Goal: Information Seeking & Learning: Understand process/instructions

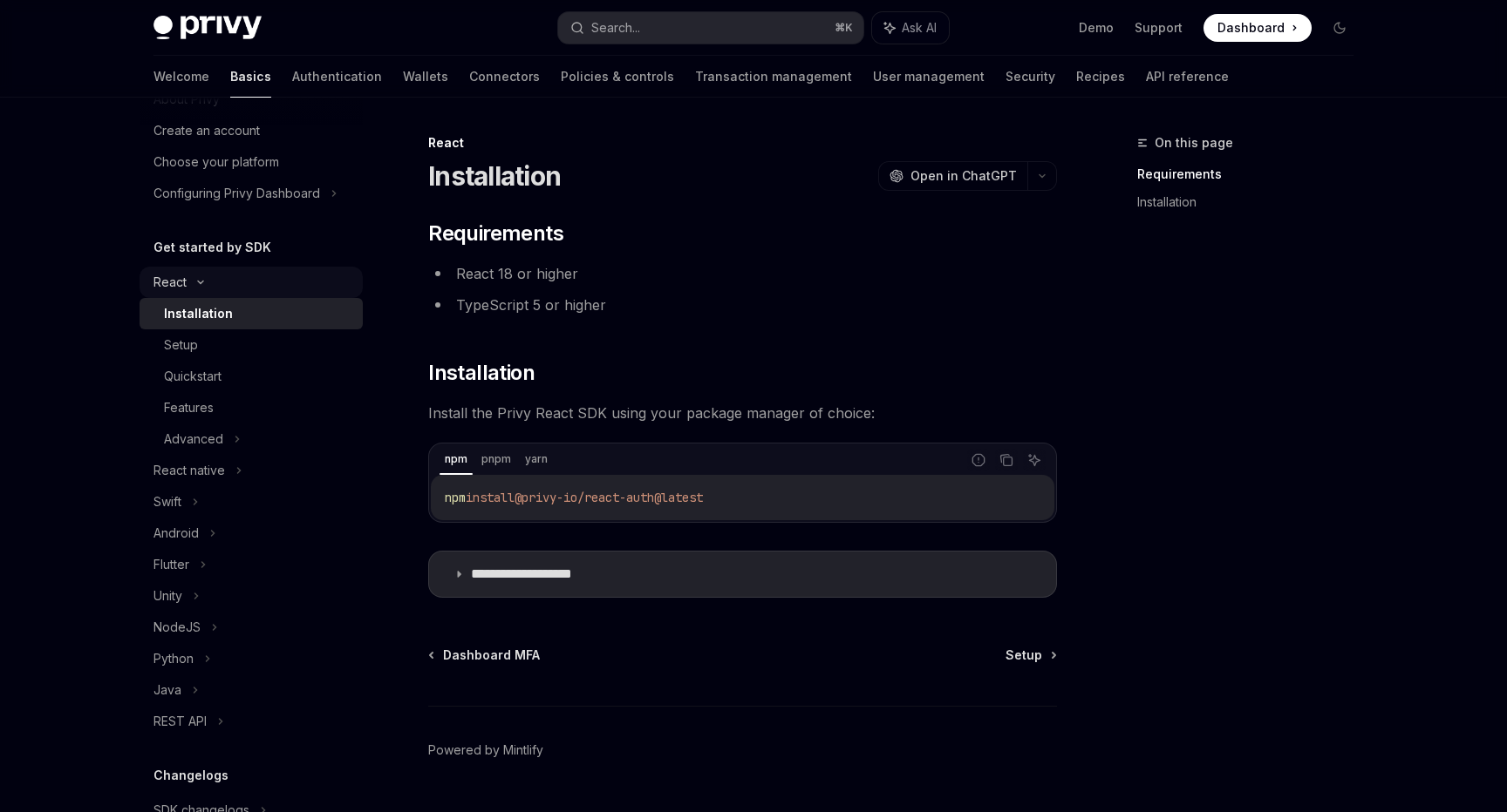
scroll to position [72, 0]
click at [224, 340] on div "Setup" at bounding box center [258, 344] width 188 height 21
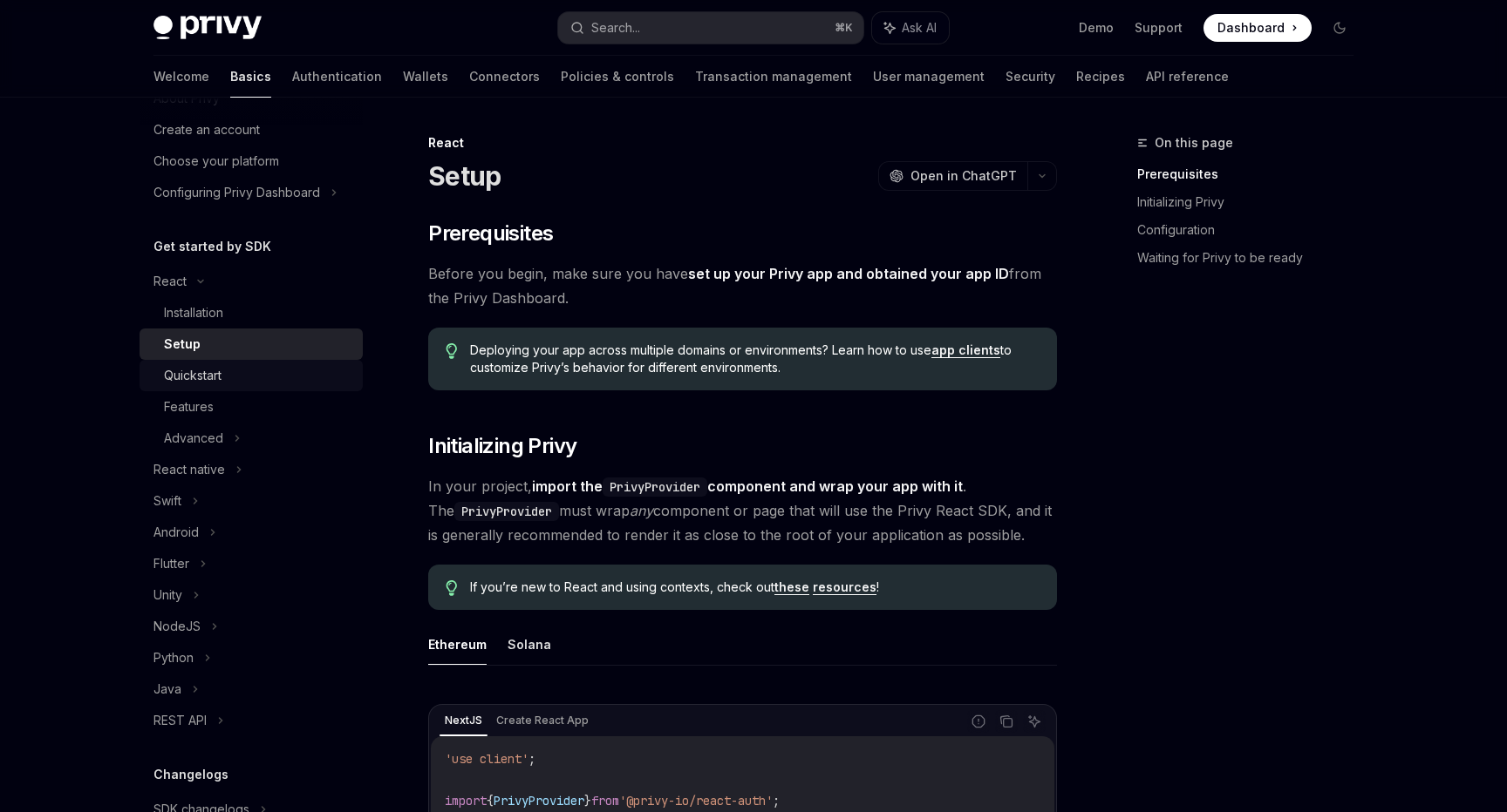
click at [212, 374] on div "Quickstart" at bounding box center [193, 376] width 58 height 21
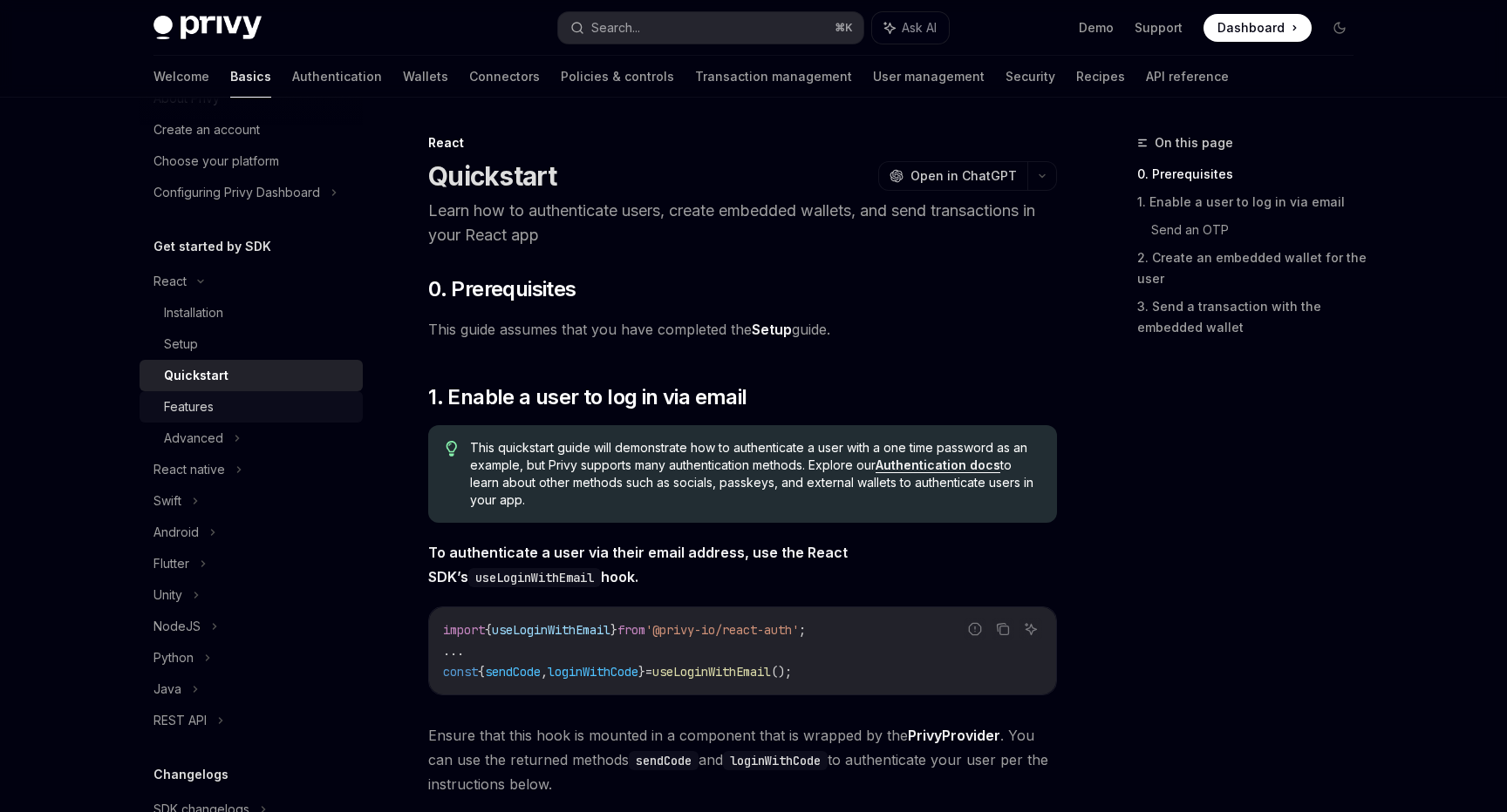
click at [215, 410] on div "Features" at bounding box center [258, 407] width 188 height 21
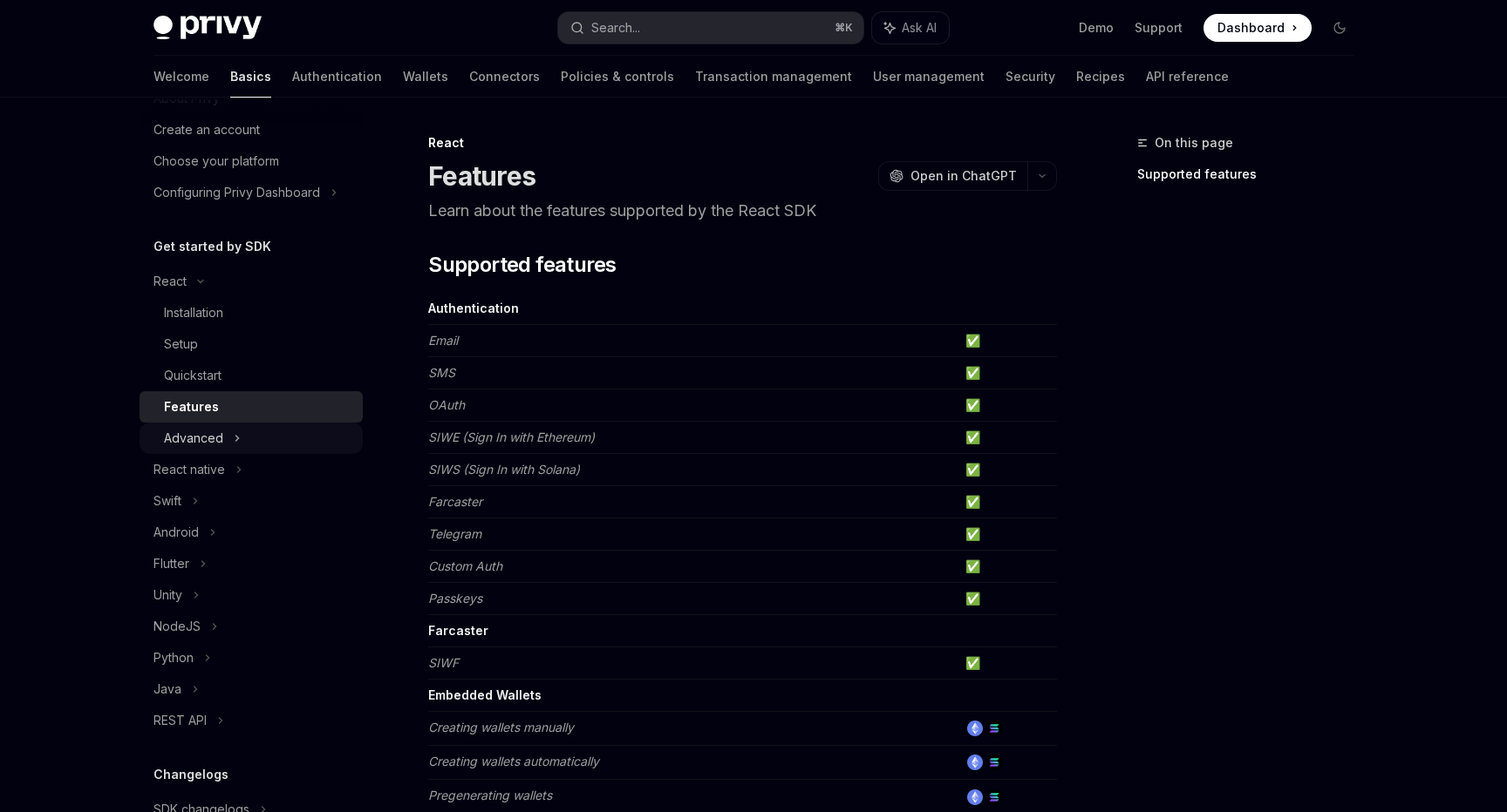
click at [214, 441] on div "Advanced" at bounding box center [194, 439] width 60 height 21
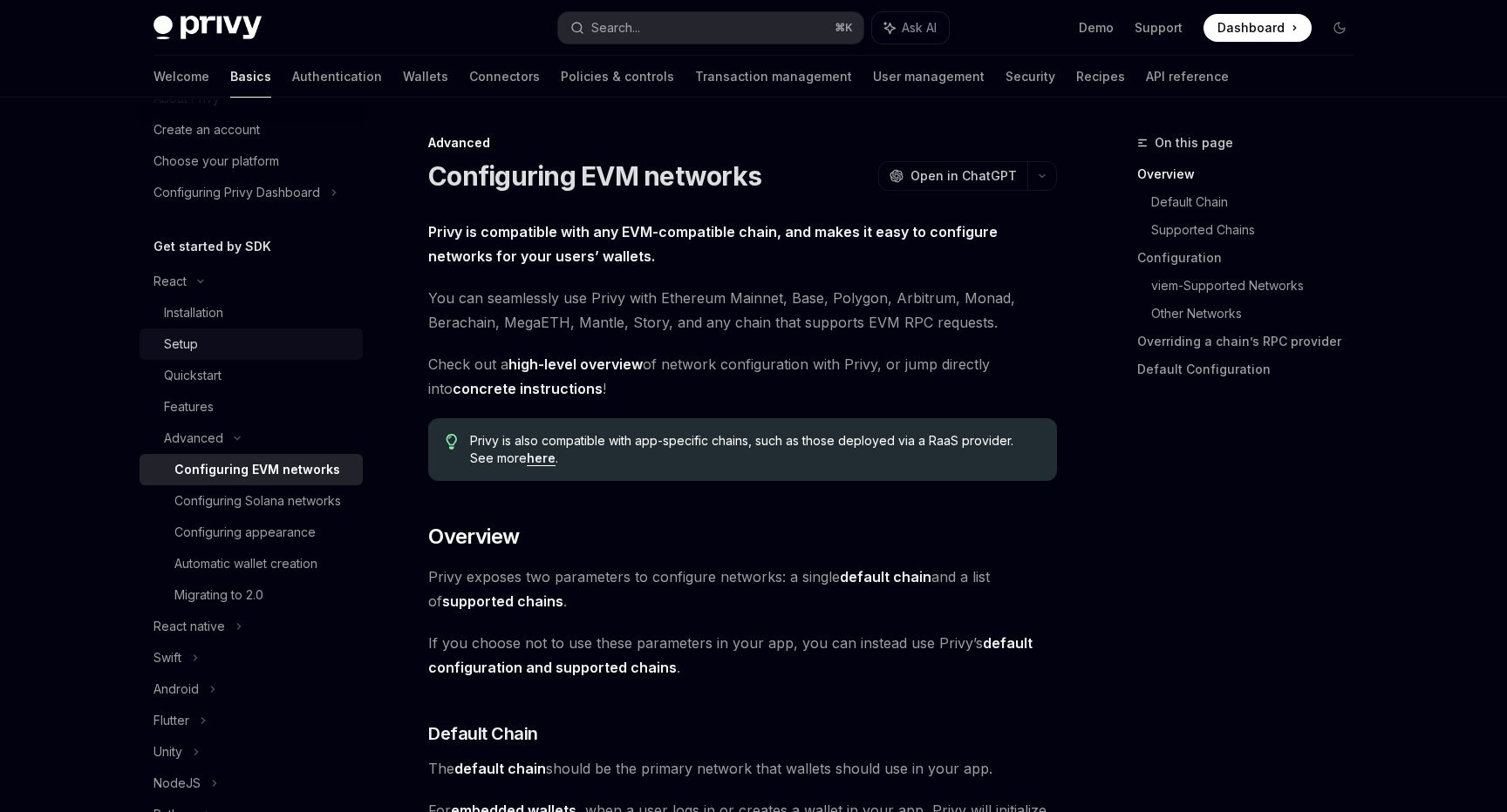
click at [247, 333] on link "Setup" at bounding box center [251, 344] width 223 height 32
type textarea "*"
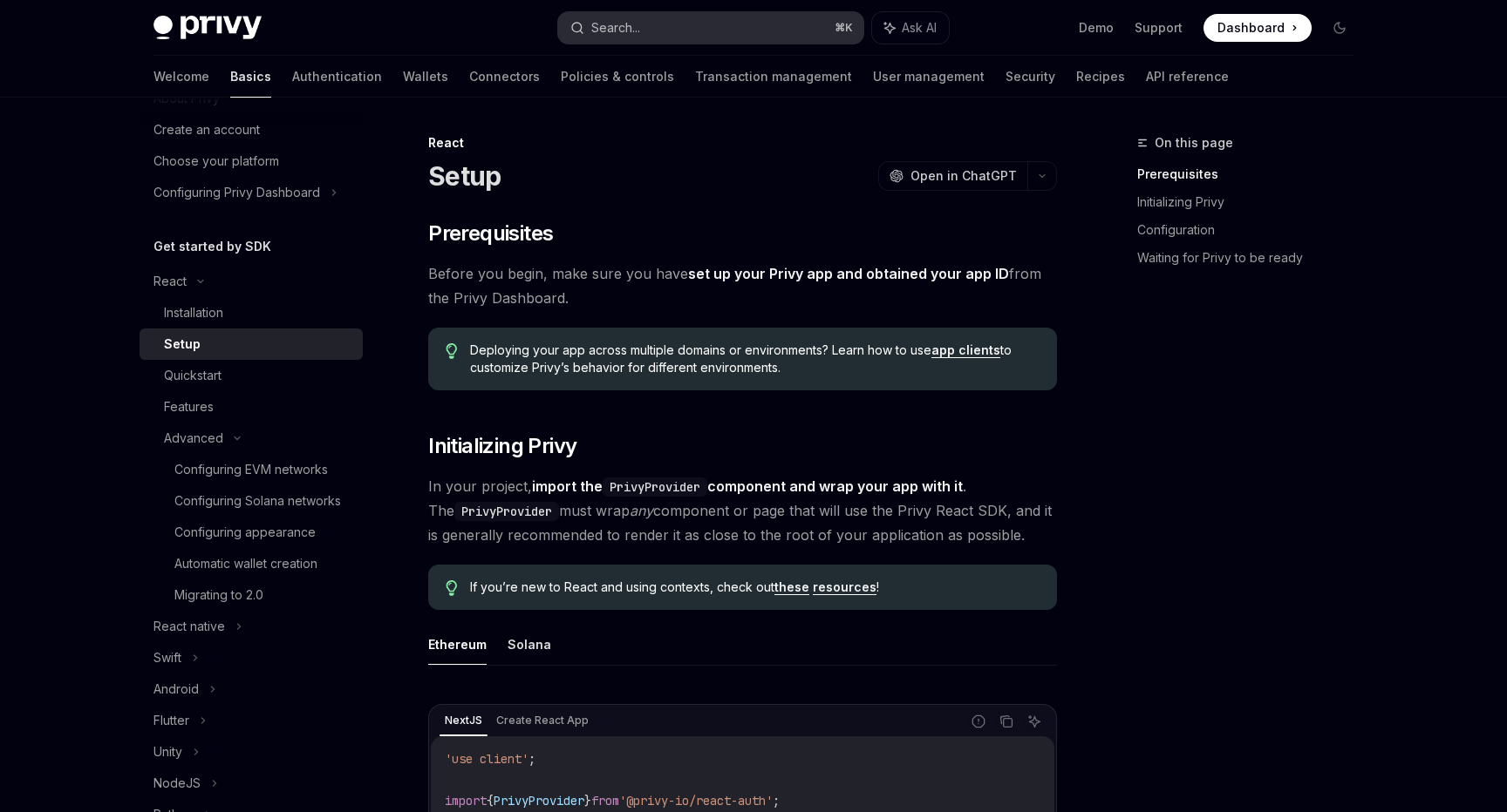
click at [644, 14] on button "Search... ⌘ K" at bounding box center [711, 28] width 306 height 32
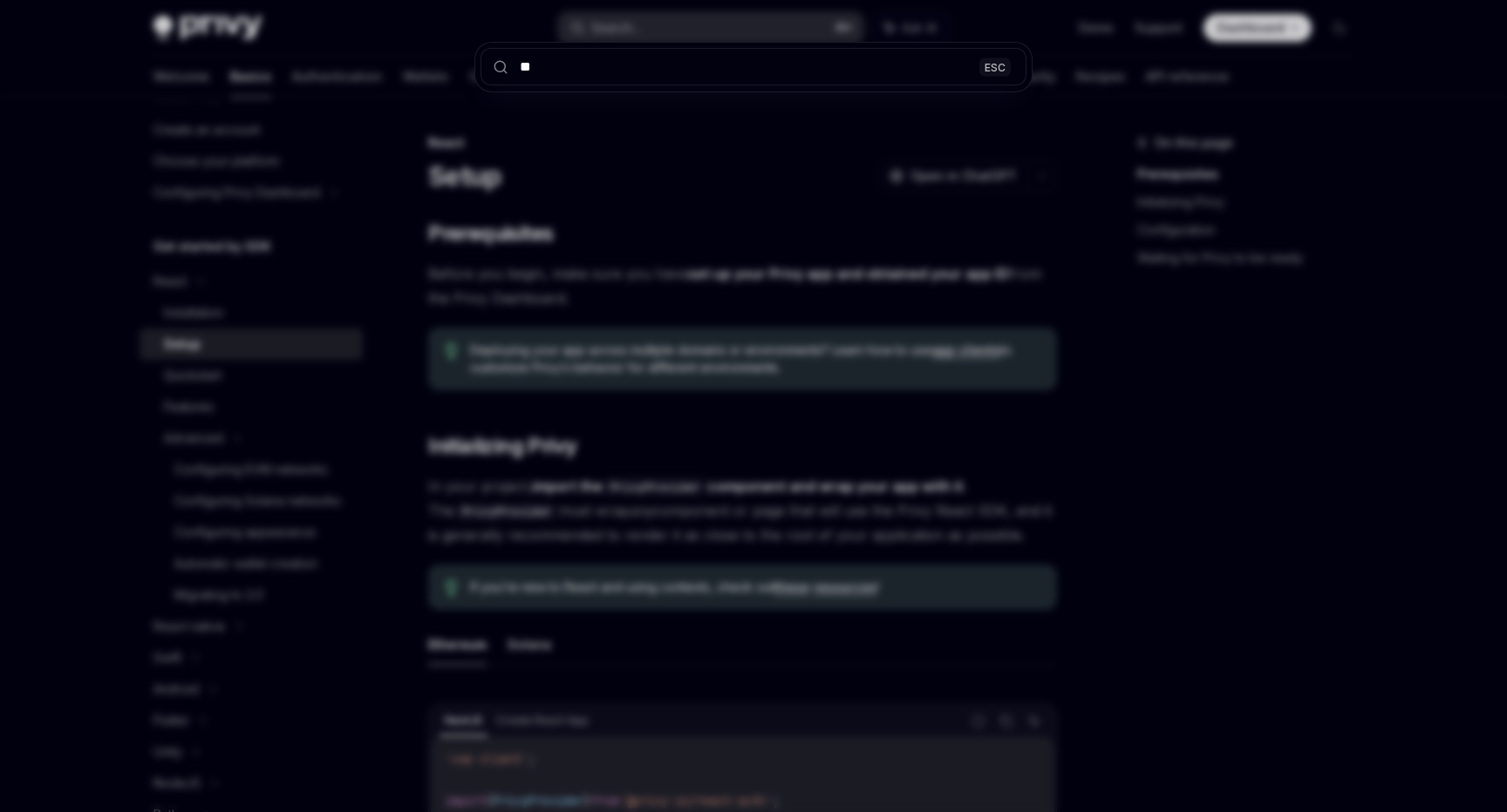
type input "***"
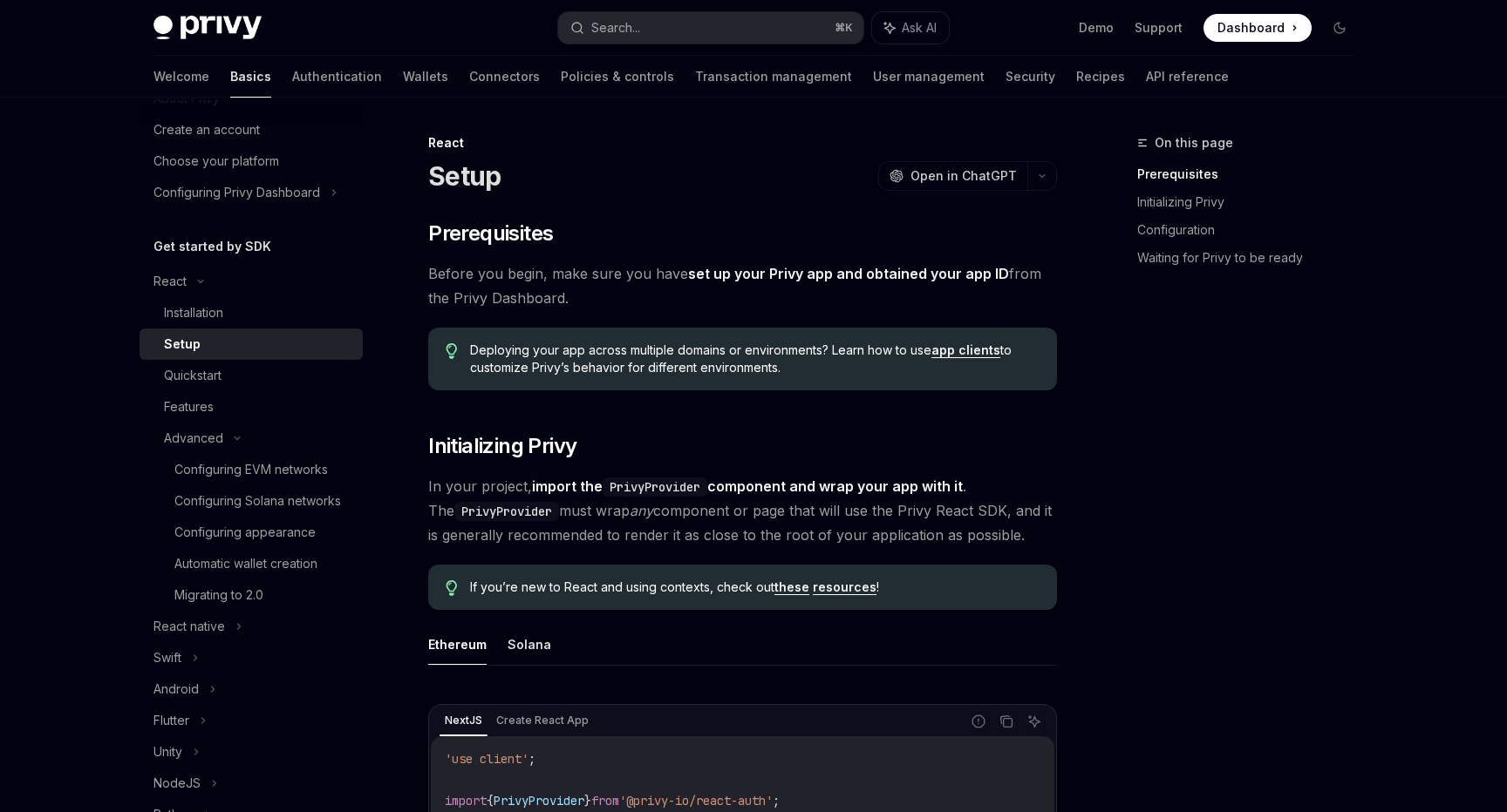
type textarea "*"
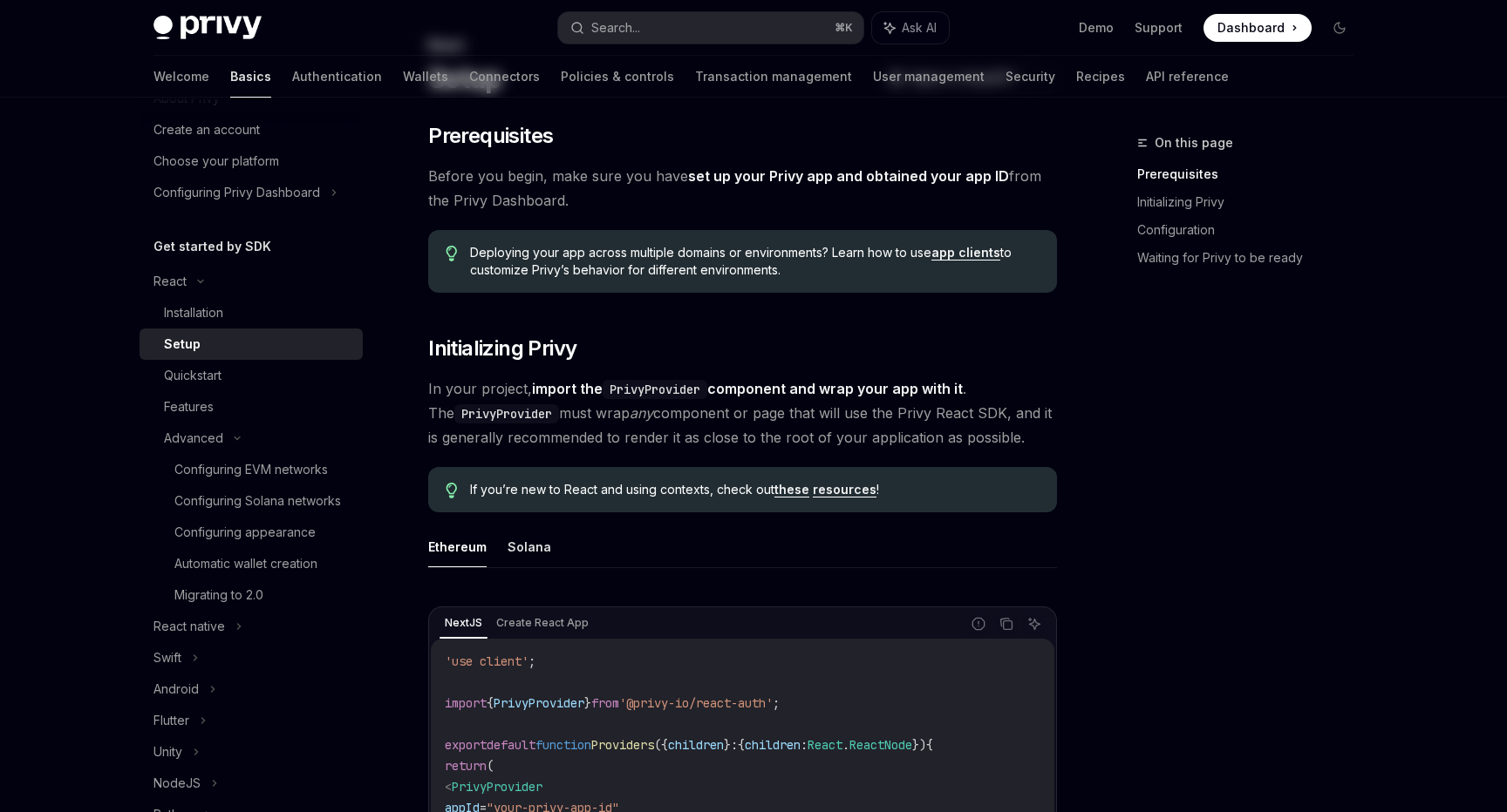
scroll to position [1297, 0]
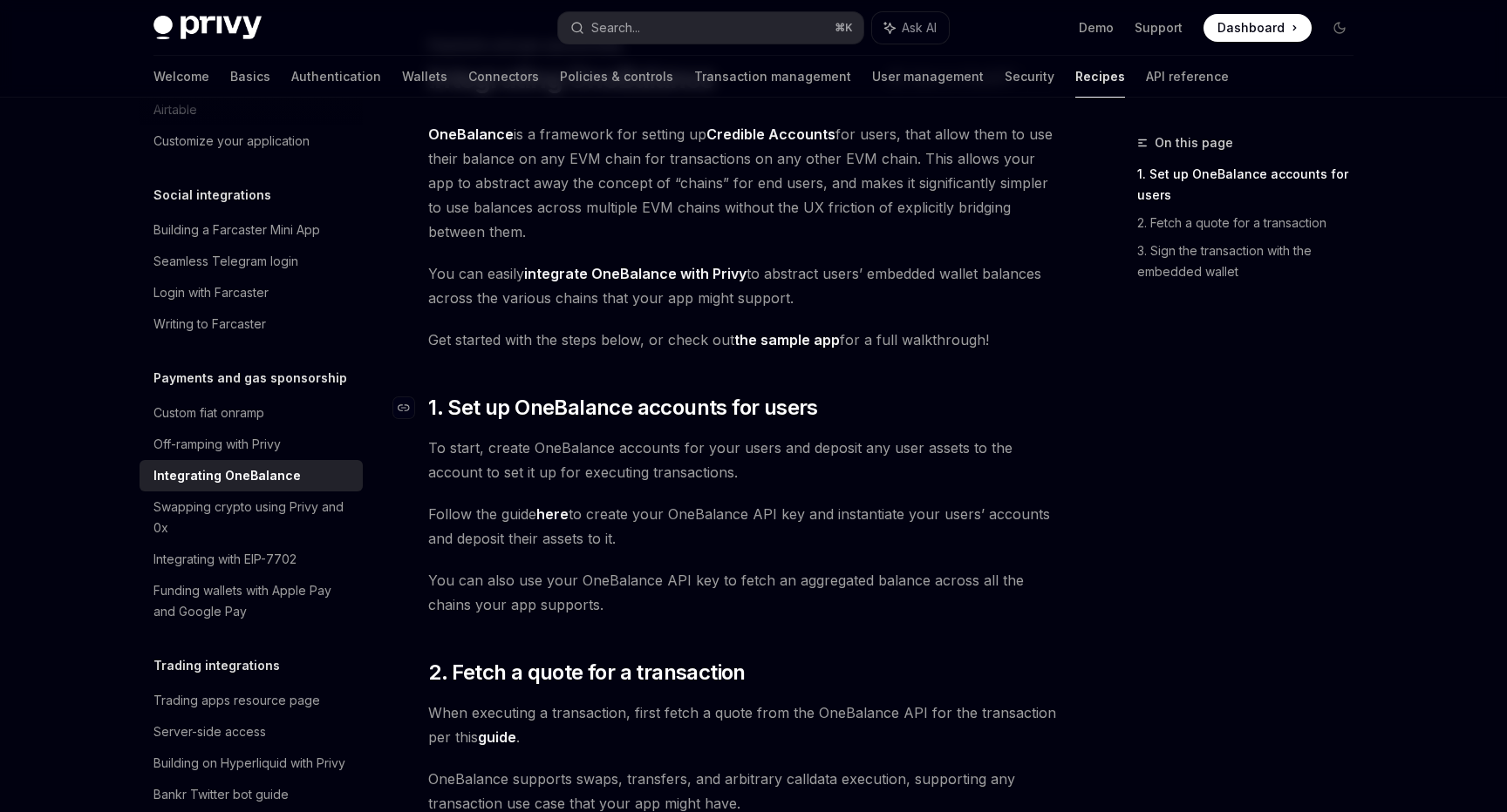
click at [972, 419] on h2 "​ 1. Set up OneBalance accounts for users" at bounding box center [743, 408] width 629 height 28
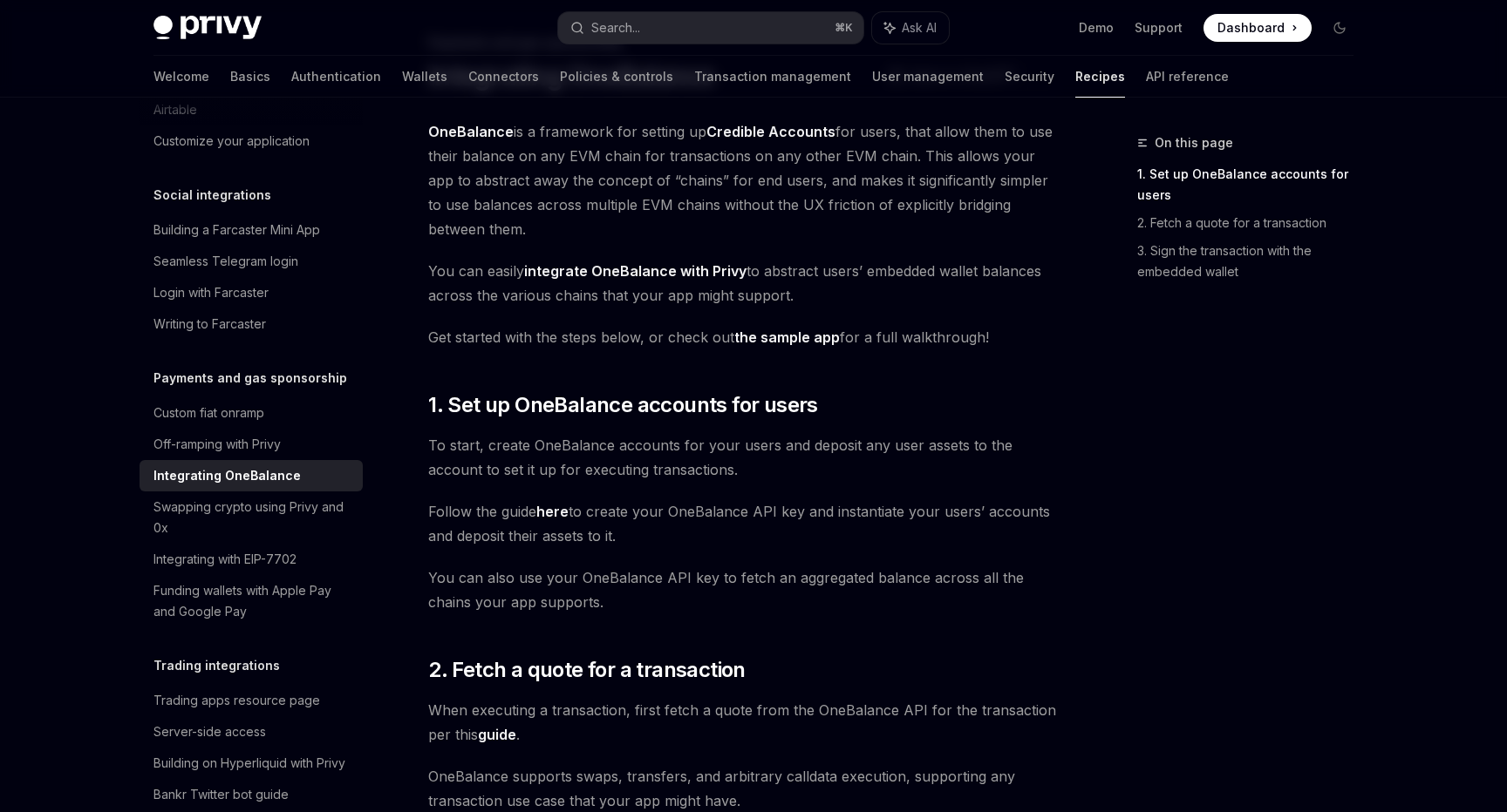
scroll to position [0, 0]
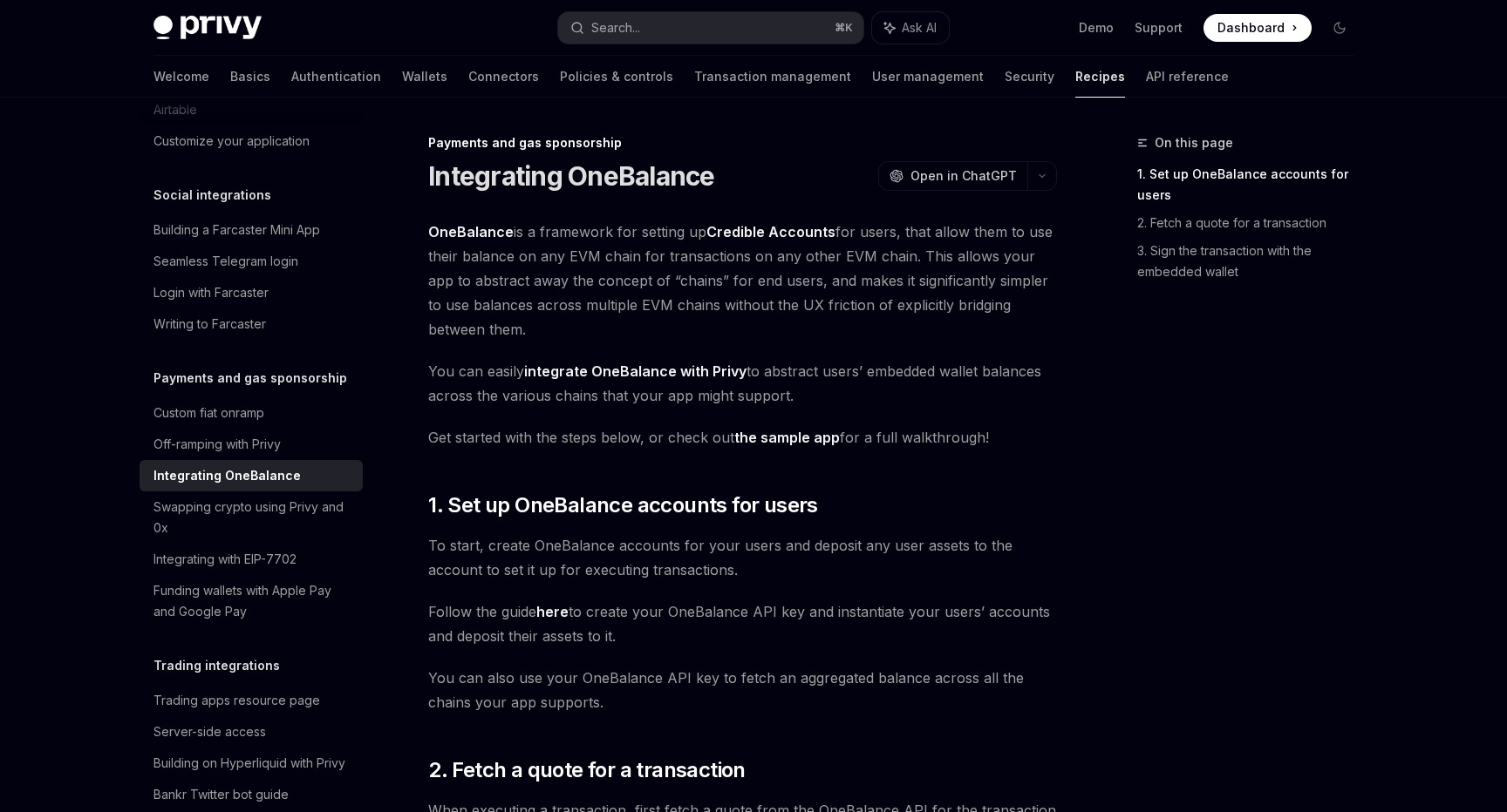
click at [866, 310] on span "OneBalance is a framework for setting up Credible Accounts for users, that allo…" at bounding box center [743, 280] width 629 height 122
click at [645, 366] on link "integrate OneBalance with Privy" at bounding box center [635, 371] width 222 height 18
click at [885, 240] on span "OneBalance is a framework for setting up Credible Accounts for users, that allo…" at bounding box center [743, 280] width 629 height 122
click at [766, 182] on div "Integrating OneBalance OpenAI Open in ChatGPT" at bounding box center [743, 176] width 629 height 32
